Goal: Task Accomplishment & Management: Use online tool/utility

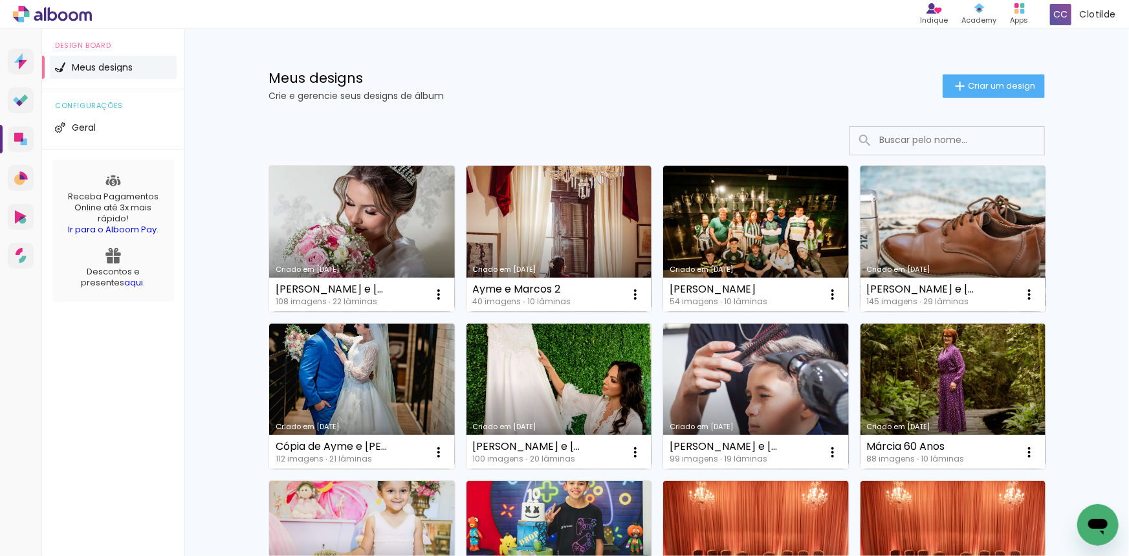
click at [945, 226] on link "Criado em [DATE]" at bounding box center [954, 239] width 186 height 146
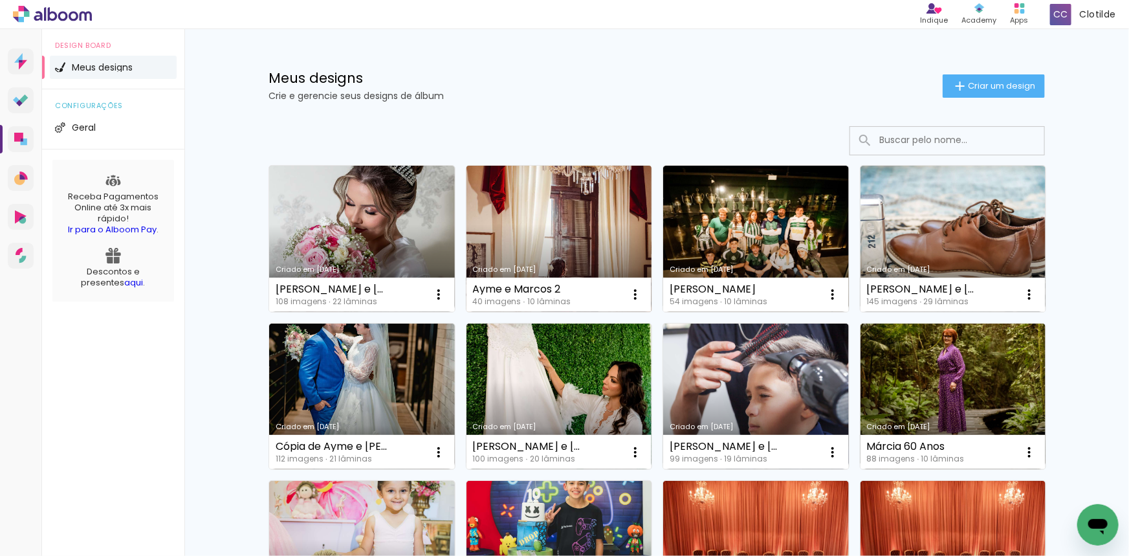
click at [518, 278] on div "Ayme e Marcos 2 40 imagens ∙ 10 lâminas Abrir Fazer uma cópia Excluir" at bounding box center [560, 295] width 186 height 34
click at [533, 252] on link "Criado em [DATE]" at bounding box center [560, 239] width 186 height 146
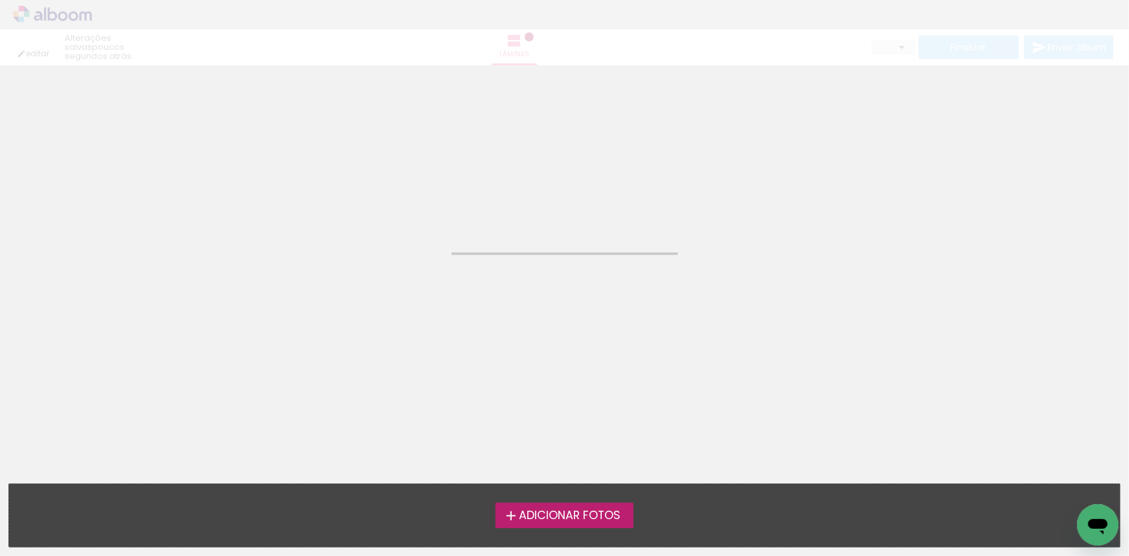
click at [533, 252] on div at bounding box center [565, 253] width 226 height 3
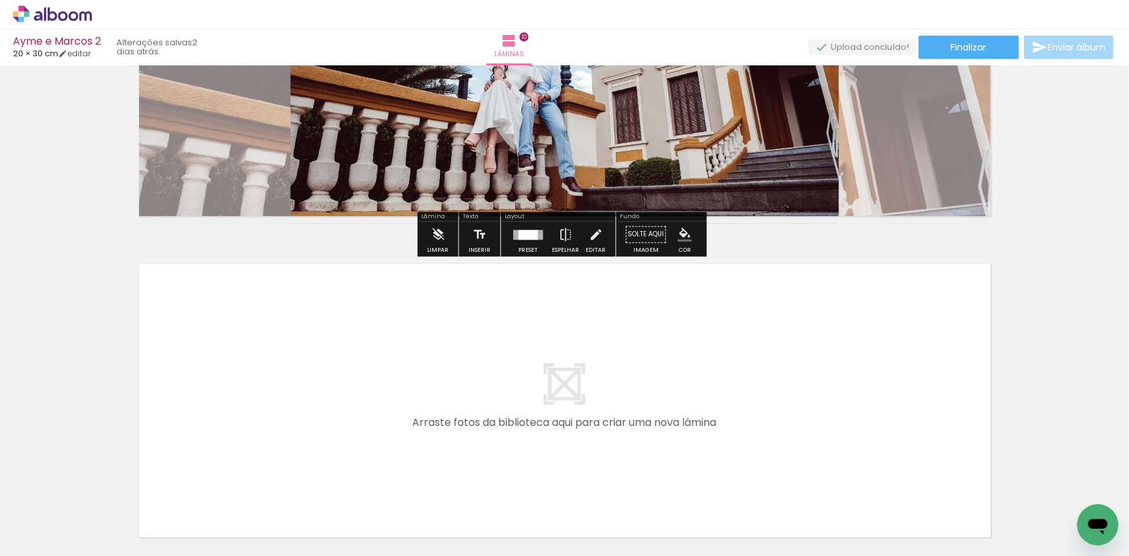
scroll to position [3170, 0]
